Goal: Check status

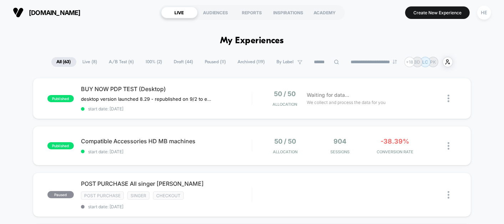
click at [86, 60] on span "Live ( 8 )" at bounding box center [89, 62] width 25 height 10
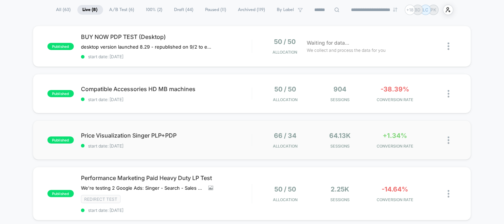
scroll to position [52, 0]
click at [240, 93] on div "Compatible Accessories HD MB machines Click to edit experience details Click to…" at bounding box center [166, 94] width 171 height 17
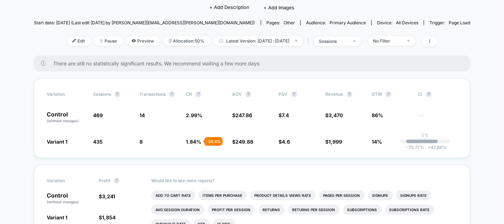
scroll to position [72, 0]
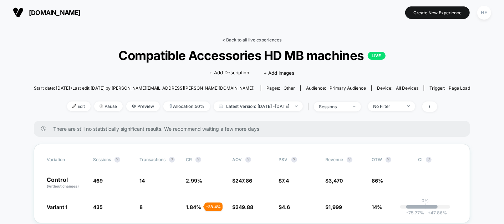
click at [246, 39] on link "< Back to all live experiences" at bounding box center [252, 39] width 59 height 5
